Goal: Transaction & Acquisition: Download file/media

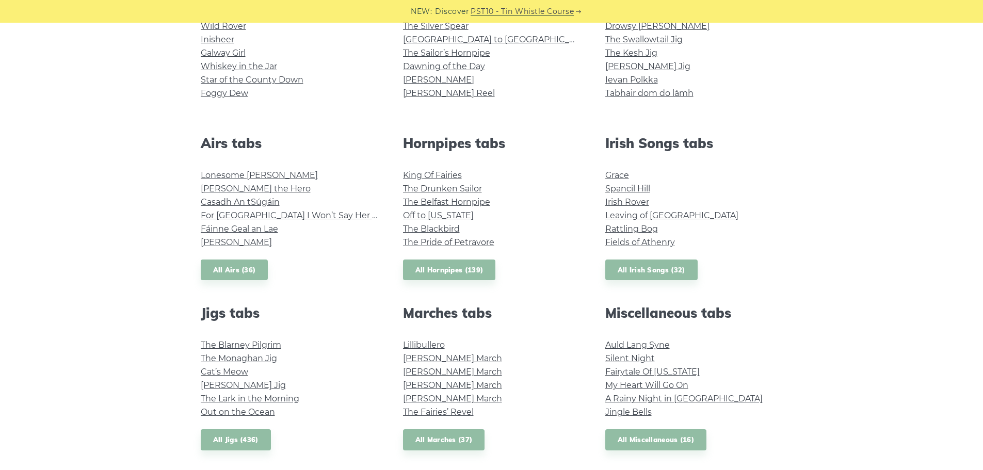
scroll to position [465, 0]
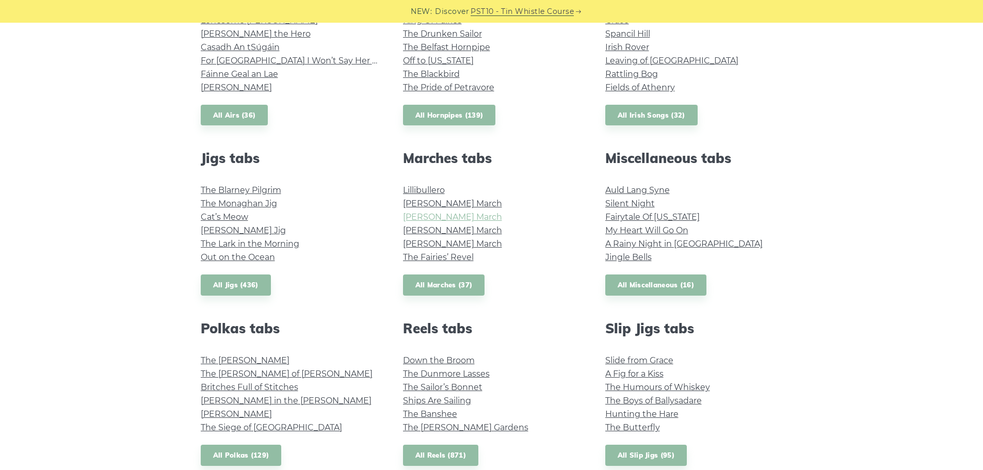
click at [449, 216] on link "Brian Boru’s March" at bounding box center [452, 217] width 99 height 10
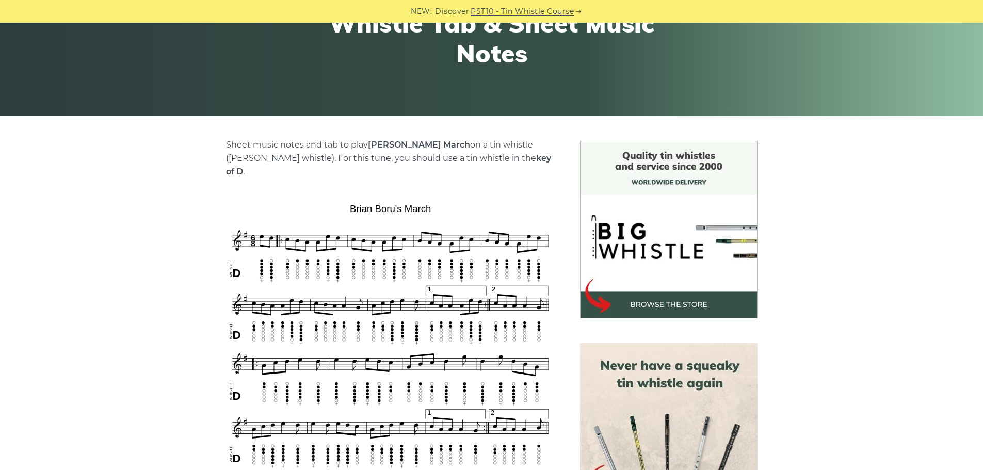
scroll to position [258, 0]
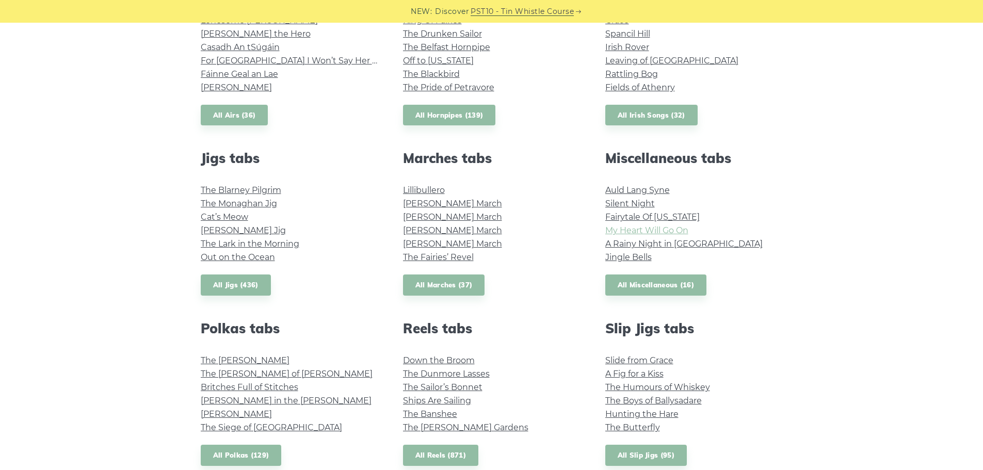
click at [624, 229] on link "My Heart Will Go On" at bounding box center [647, 231] width 83 height 10
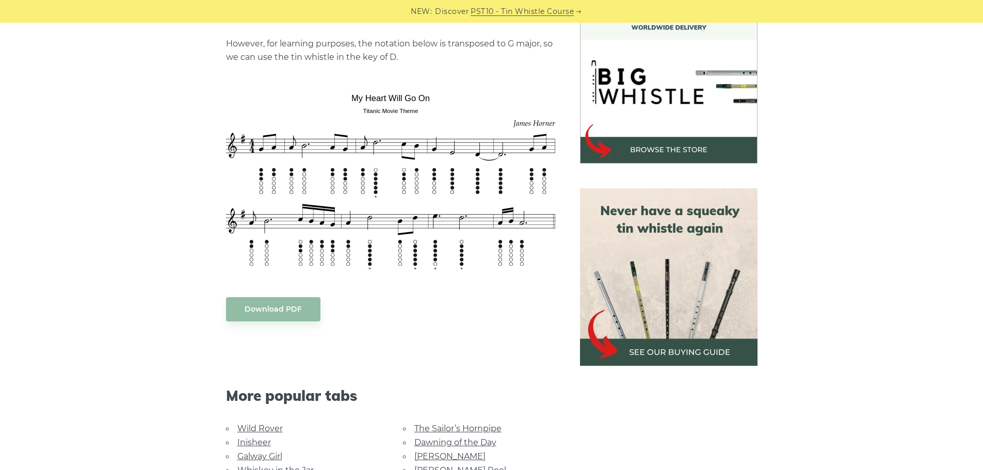
scroll to position [413, 0]
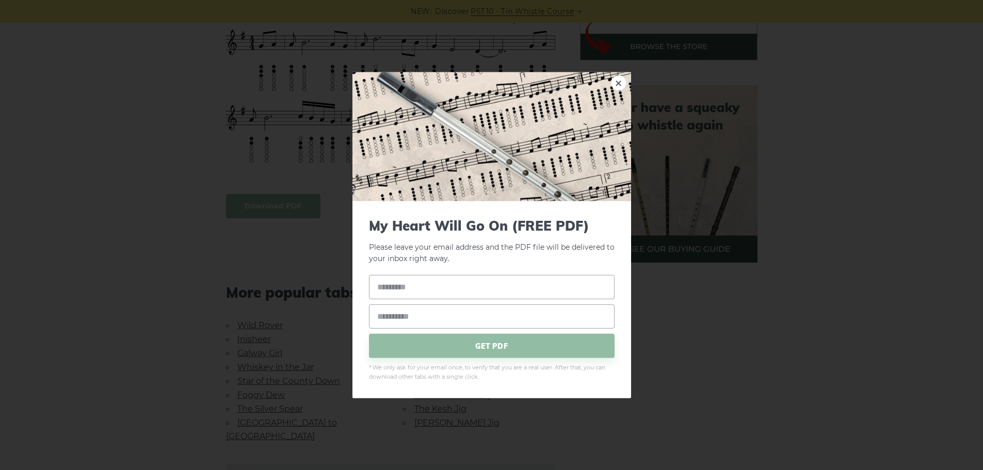
click at [257, 196] on body "NEW: Discover PST10 - Tin Whistle Course Lessons Fingering Charts Tabs & Notes …" at bounding box center [491, 374] width 983 height 1575
click at [381, 284] on input "text" at bounding box center [492, 287] width 246 height 24
drag, startPoint x: 381, startPoint y: 281, endPoint x: 352, endPoint y: 281, distance: 29.9
click at [353, 281] on div "My Heart Will Go On (FREE PDF) Please leave your email address and the PDF file…" at bounding box center [492, 299] width 279 height 197
type input "****"
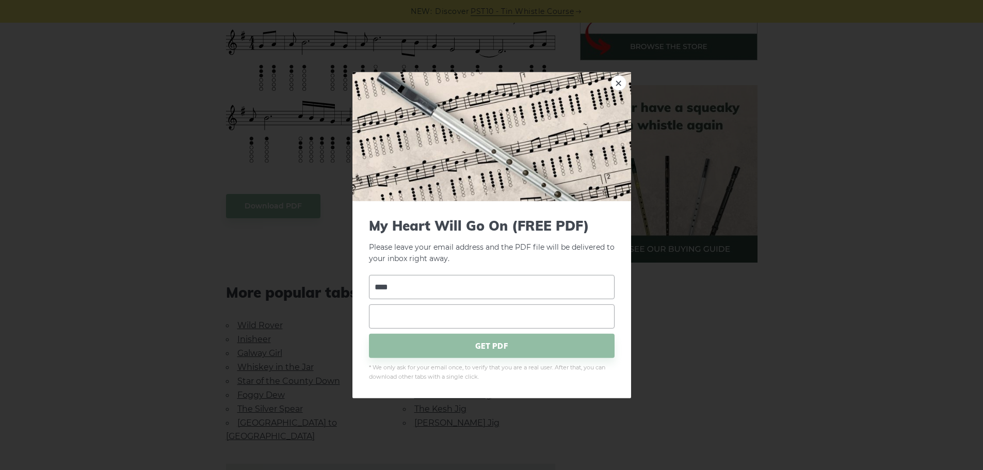
click at [388, 317] on input "email" at bounding box center [492, 317] width 246 height 24
type input "**********"
click at [430, 346] on span "GET PDF" at bounding box center [492, 346] width 246 height 24
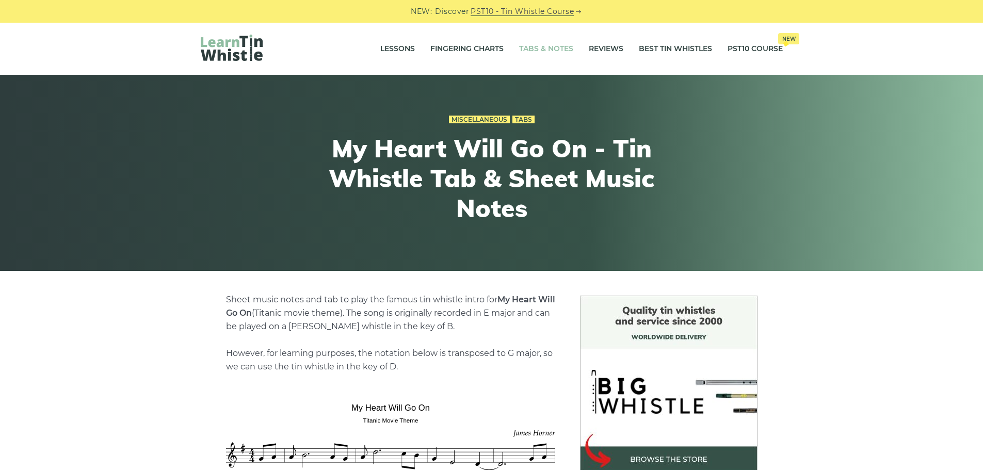
click at [553, 47] on link "Tabs & Notes" at bounding box center [546, 49] width 54 height 26
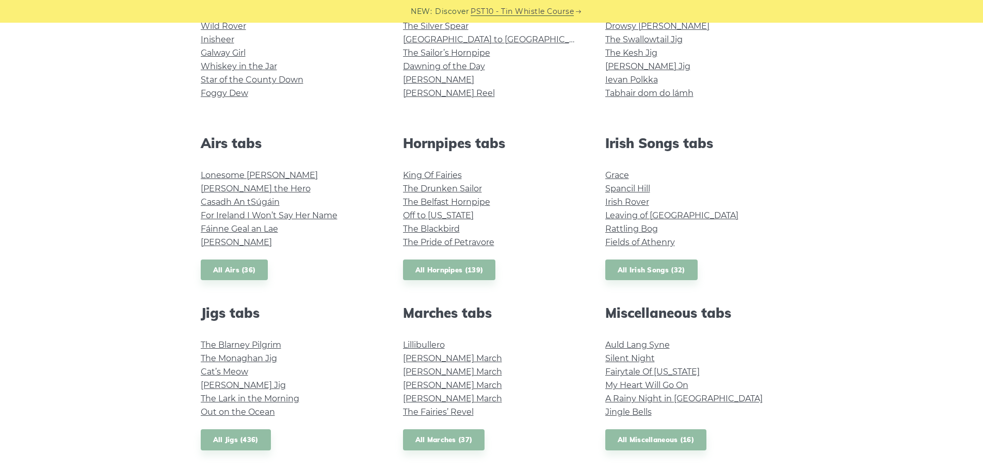
scroll to position [361, 0]
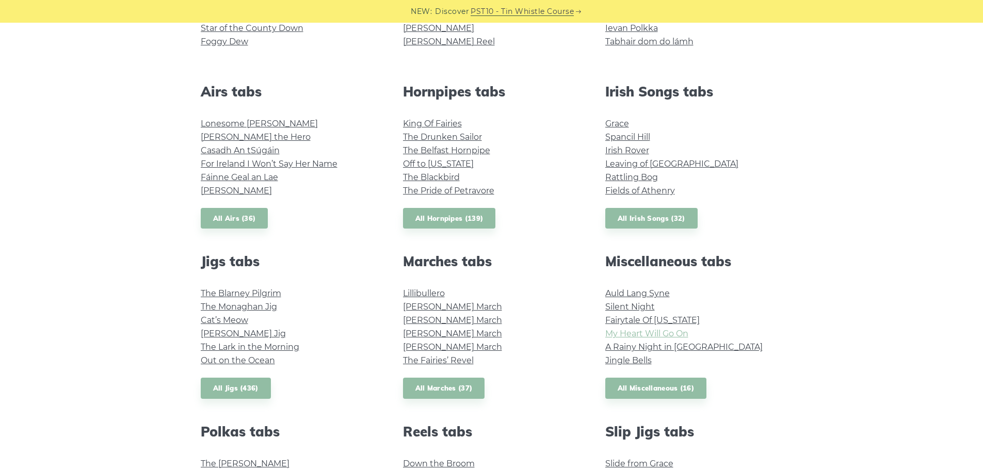
click at [614, 331] on link "My Heart Will Go On" at bounding box center [647, 334] width 83 height 10
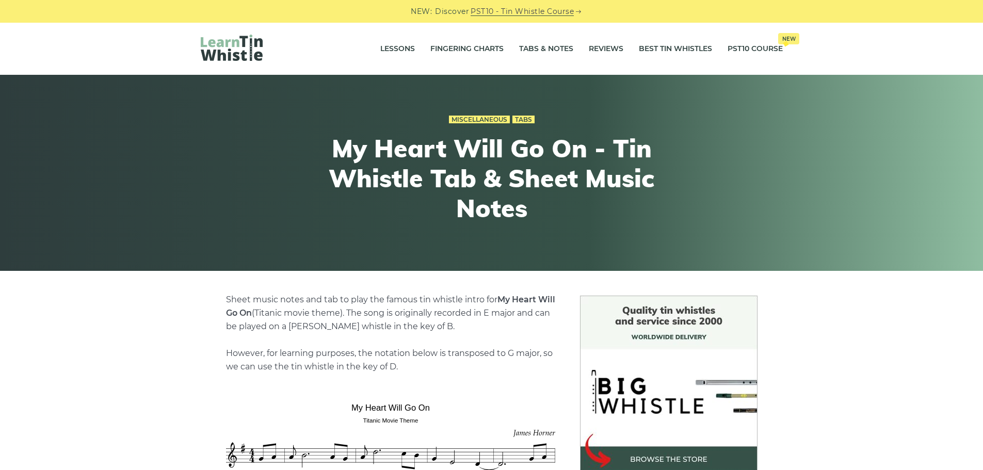
scroll to position [310, 0]
